Goal: Task Accomplishment & Management: Manage account settings

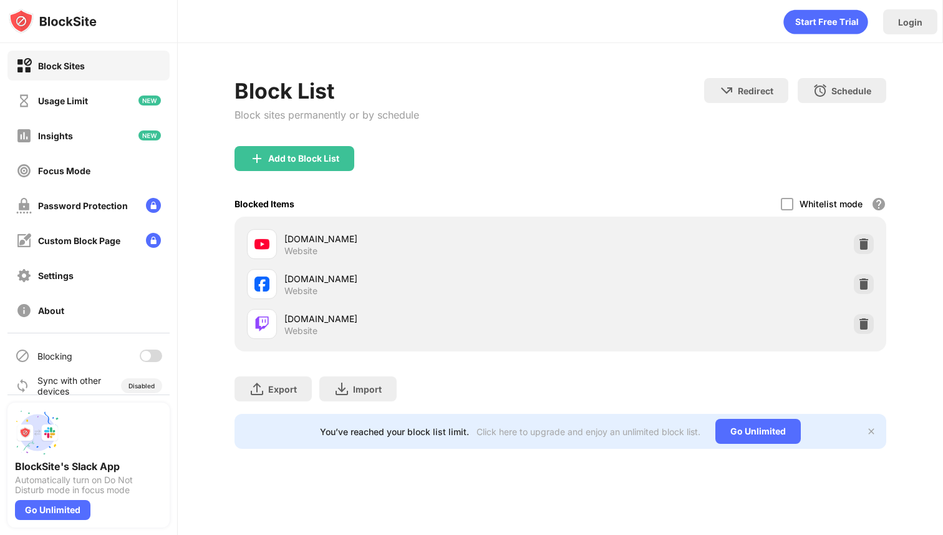
click at [150, 358] on div at bounding box center [151, 355] width 22 height 12
click at [581, 22] on div "Login" at bounding box center [560, 18] width 765 height 37
